Goal: Find specific page/section: Find specific page/section

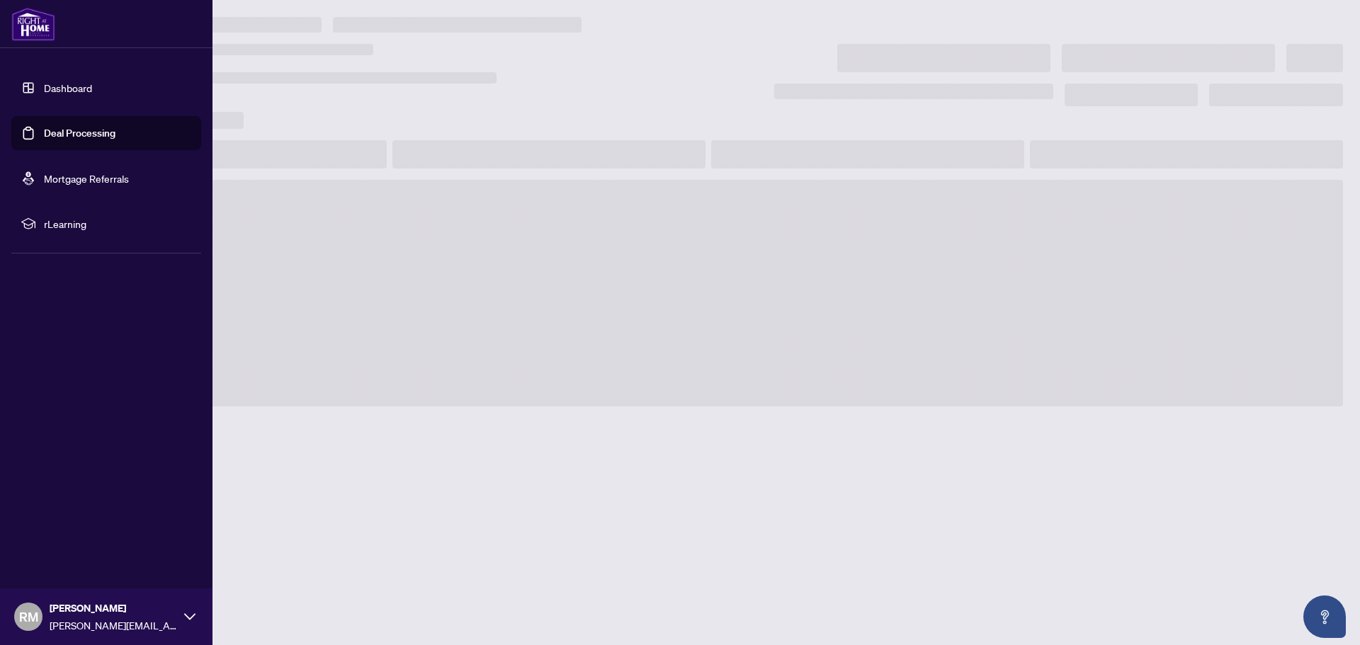
click at [65, 128] on link "Deal Processing" at bounding box center [80, 133] width 72 height 13
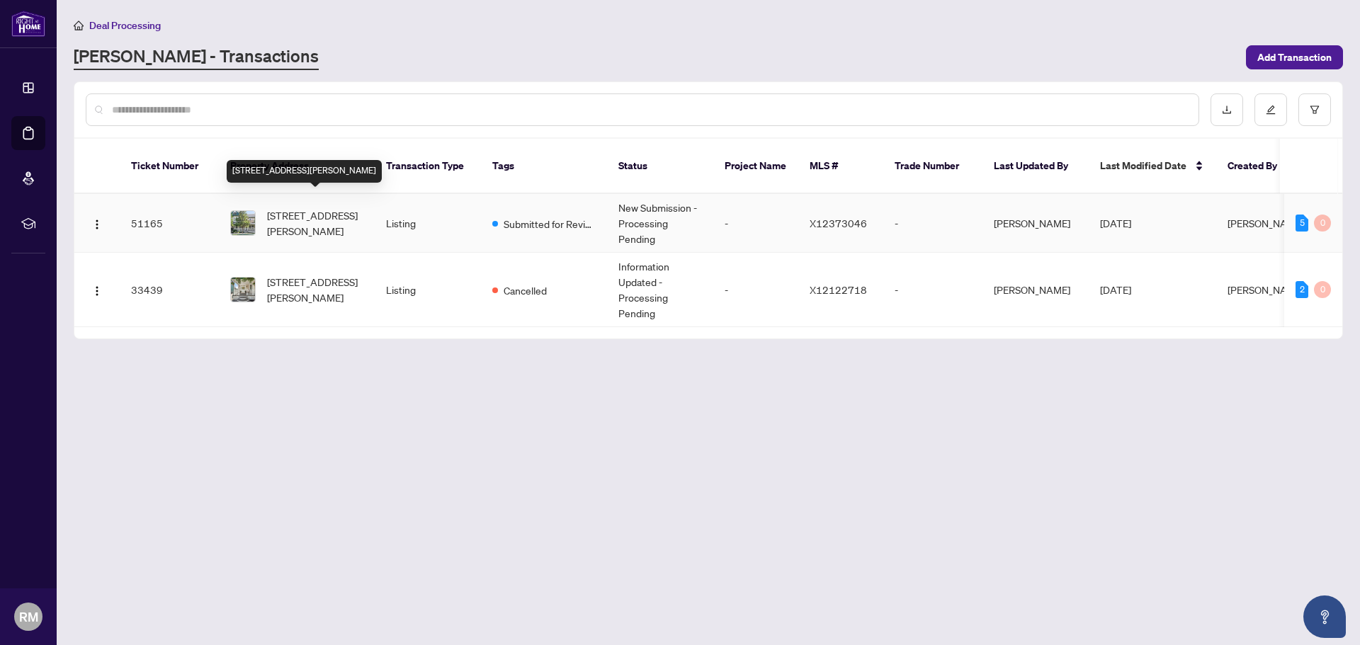
click at [305, 208] on span "[STREET_ADDRESS][PERSON_NAME]" at bounding box center [315, 223] width 96 height 31
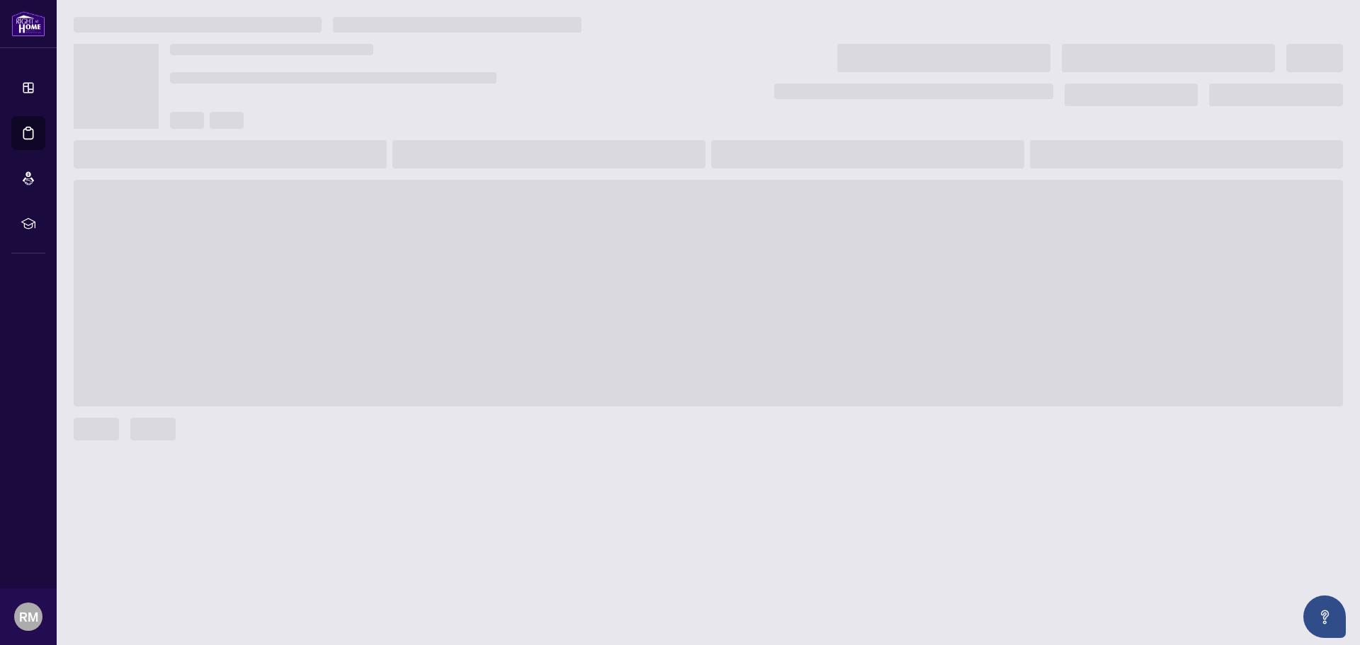
click at [305, 203] on span at bounding box center [708, 293] width 1269 height 227
